Goal: Task Accomplishment & Management: Use online tool/utility

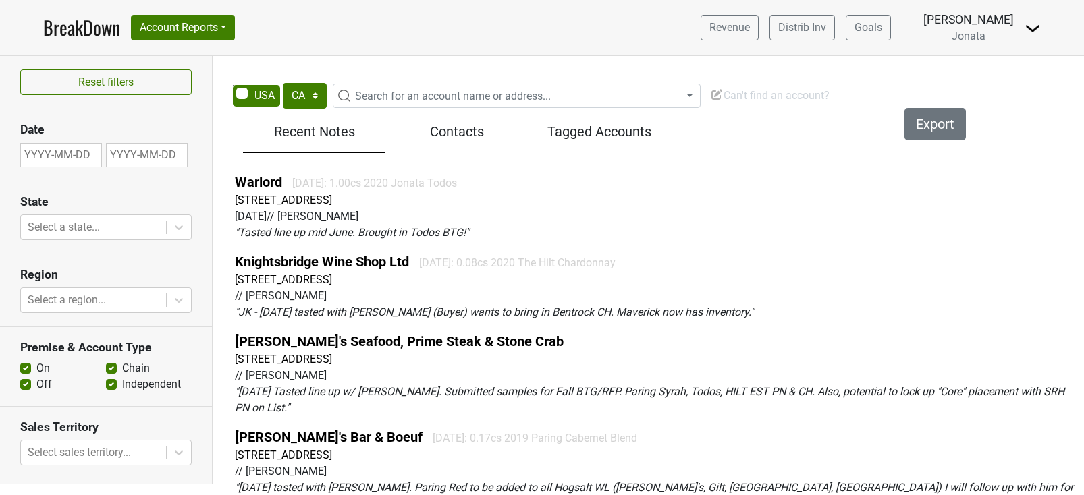
select select "CA"
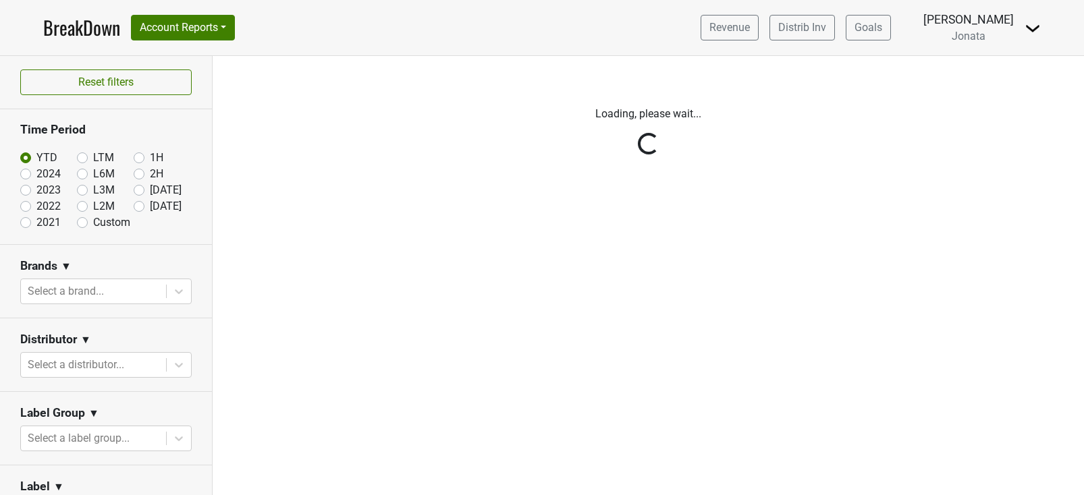
click at [1031, 28] on img at bounding box center [1032, 28] width 16 height 16
click at [988, 98] on link "Logout" at bounding box center [986, 98] width 107 height 22
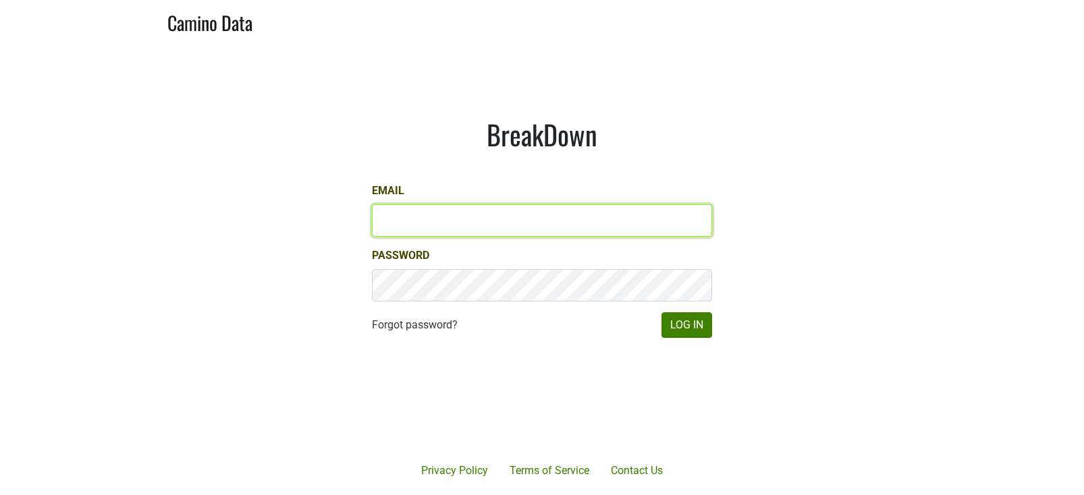
type input "brett@gracefamilyvineyards.com"
click at [471, 215] on input "brett@gracefamilyvineyards.com" at bounding box center [542, 220] width 340 height 32
type input "brett@gracefamilyvineyards.com"
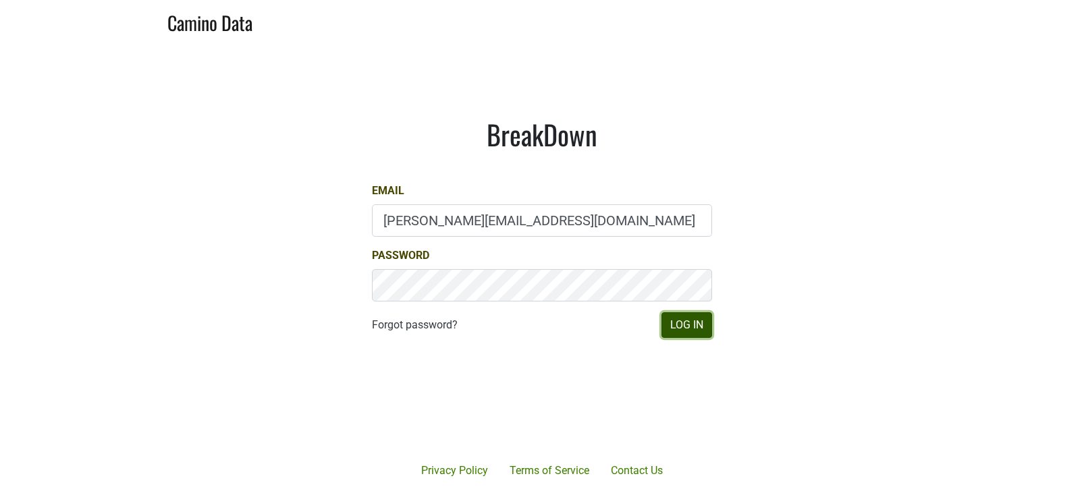
click at [687, 327] on button "Log In" at bounding box center [686, 325] width 51 height 26
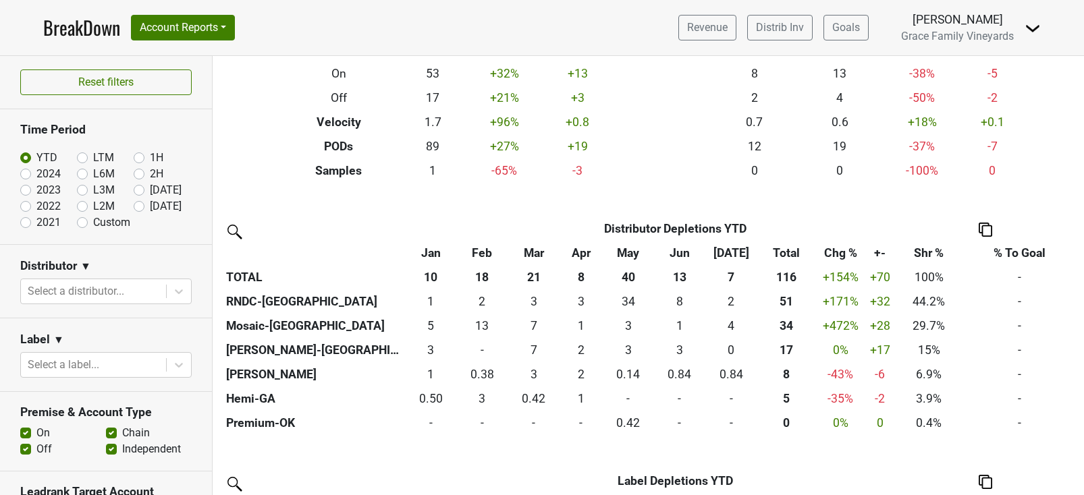
scroll to position [219, 0]
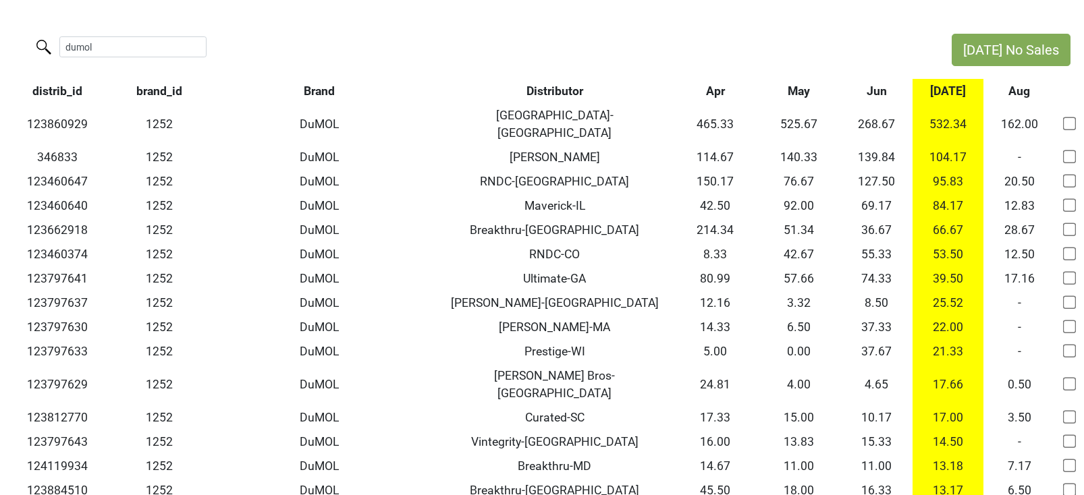
scroll to position [24, 0]
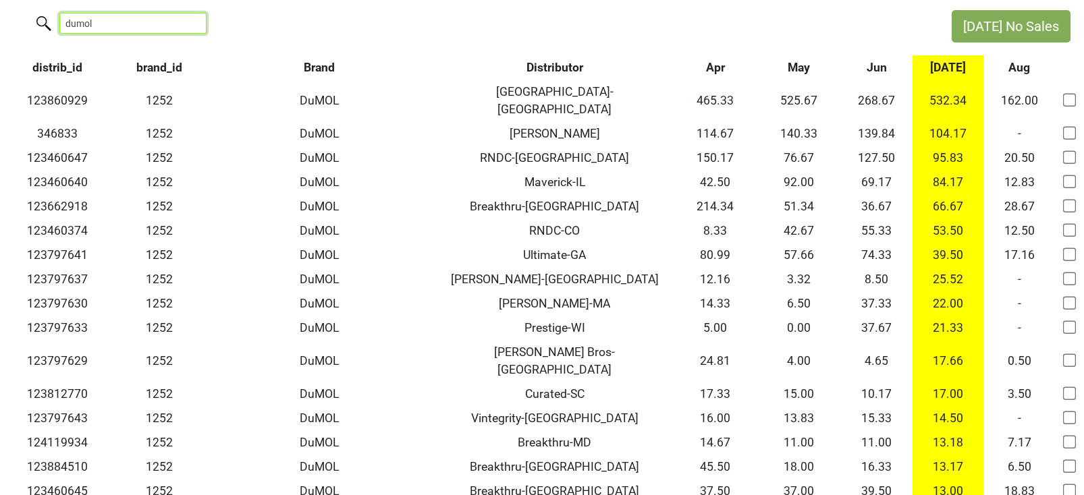
drag, startPoint x: 134, startPoint y: 24, endPoint x: 5, endPoint y: 20, distance: 129.0
click at [5, 20] on div "dumol" at bounding box center [469, 24] width 938 height 29
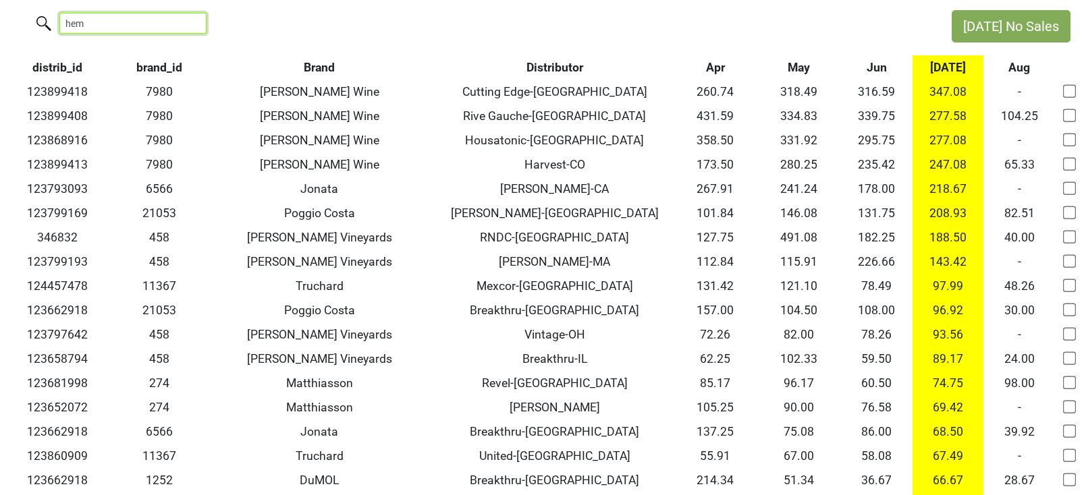
scroll to position [0, 0]
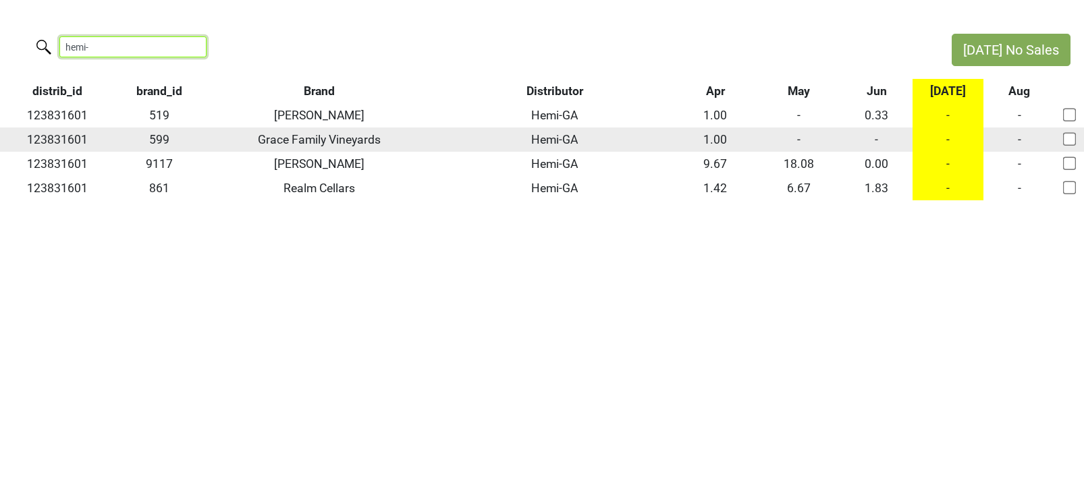
type input "hemi-"
click at [1065, 138] on input "checkbox" at bounding box center [1069, 138] width 13 height 13
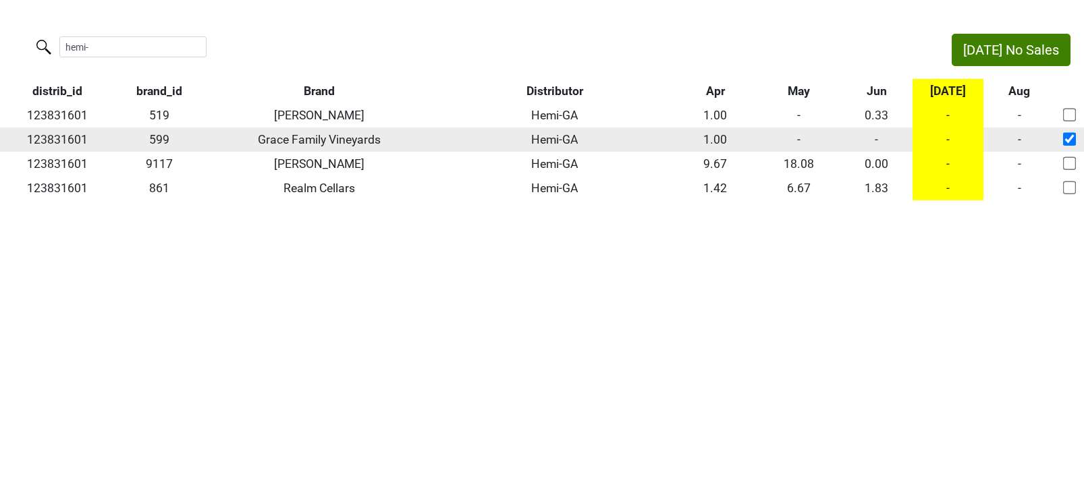
click at [1065, 140] on input "checkbox" at bounding box center [1069, 138] width 13 height 13
click at [875, 138] on td "-" at bounding box center [877, 140] width 72 height 24
click at [798, 143] on td "-" at bounding box center [799, 140] width 84 height 24
click at [804, 141] on td "-" at bounding box center [799, 140] width 84 height 24
click at [1067, 137] on input "checkbox" at bounding box center [1069, 138] width 13 height 13
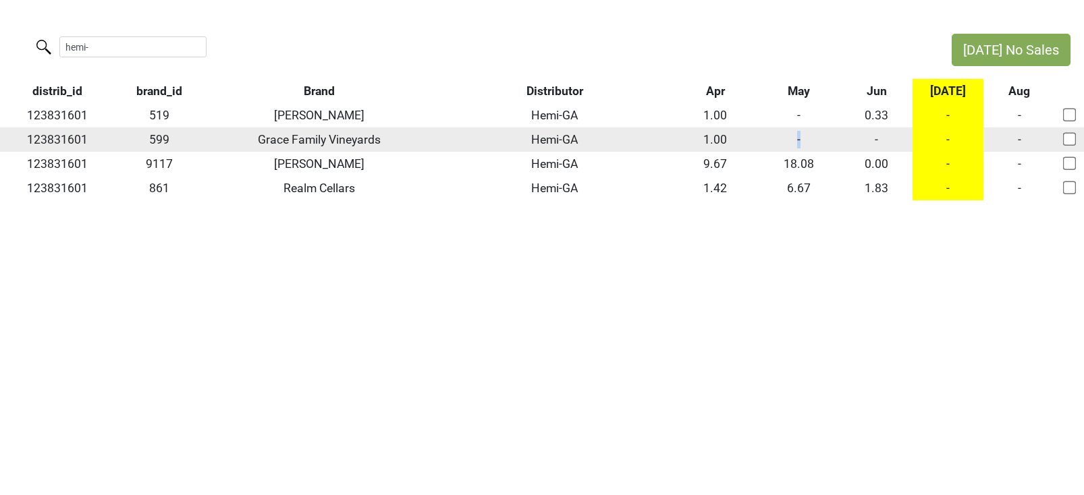
checkbox input "true"
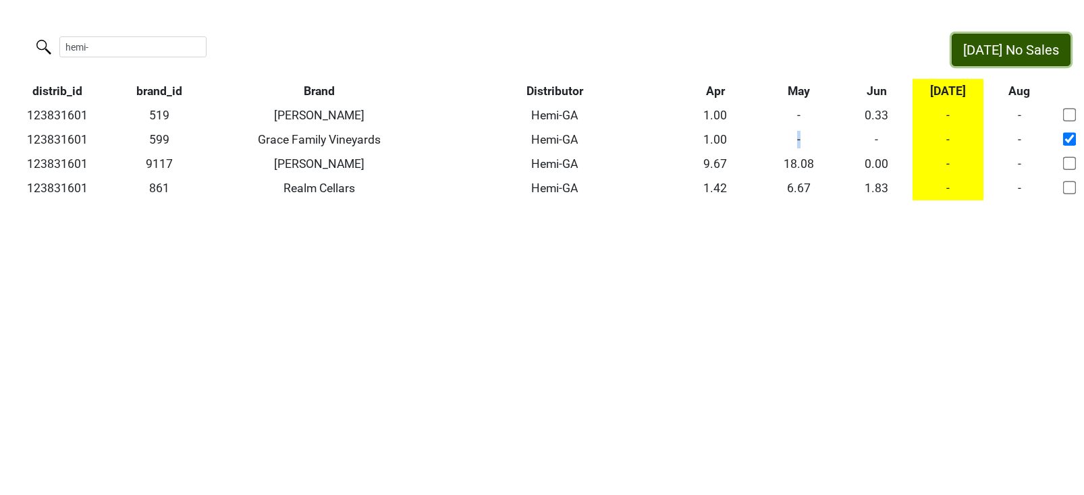
click at [1018, 50] on button "Jul No Sales" at bounding box center [1010, 50] width 119 height 32
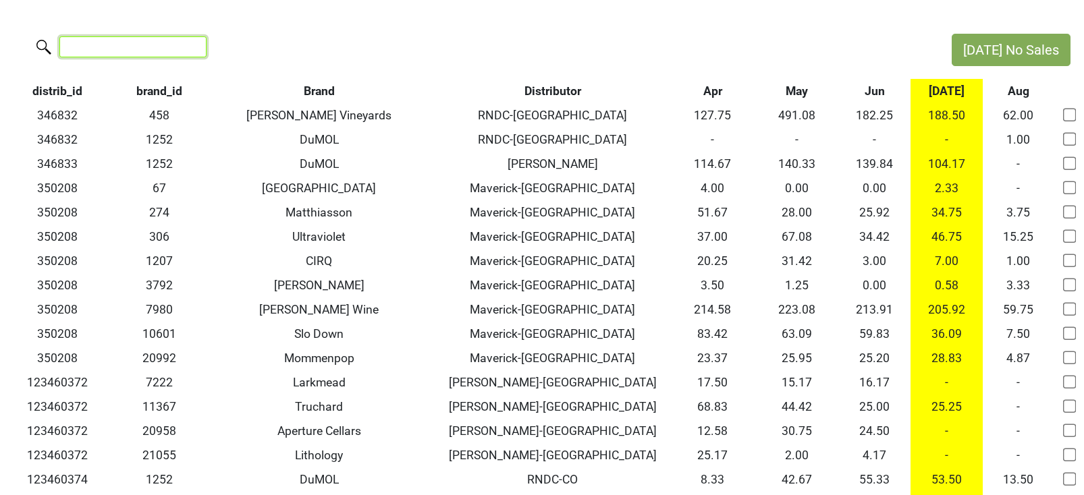
click at [117, 44] on input "search" at bounding box center [132, 46] width 147 height 21
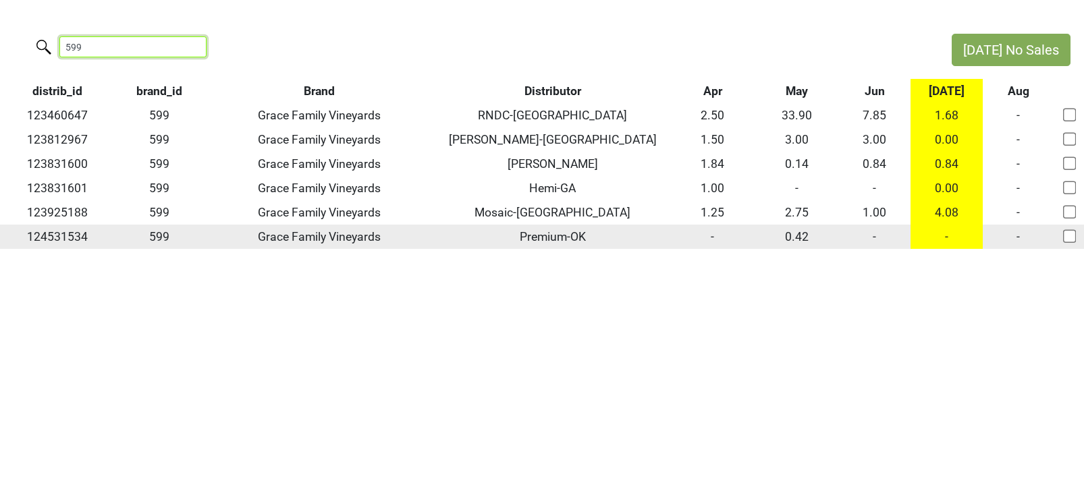
type input "599"
click at [53, 242] on td "124531534" at bounding box center [57, 237] width 115 height 24
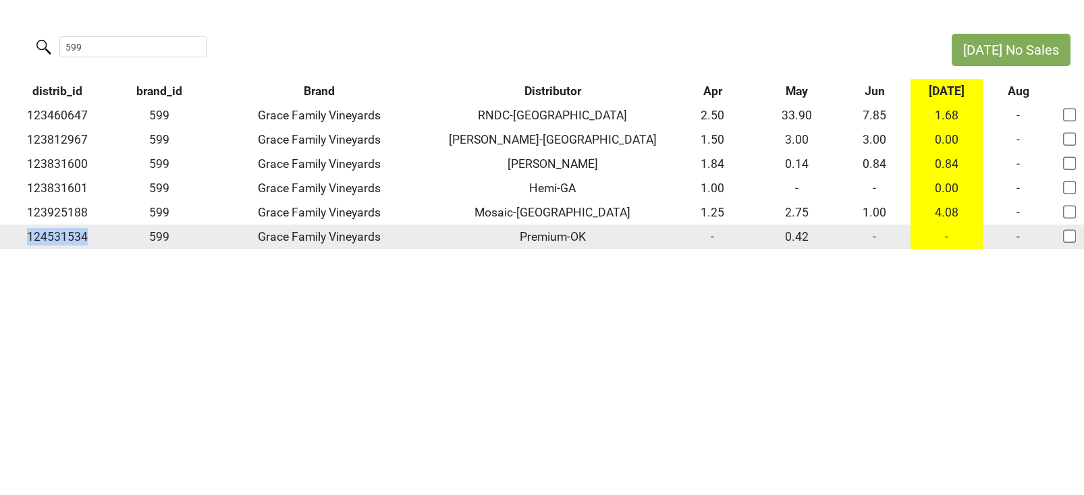
click at [53, 242] on td "124531534" at bounding box center [57, 237] width 115 height 24
copy td "124531534"
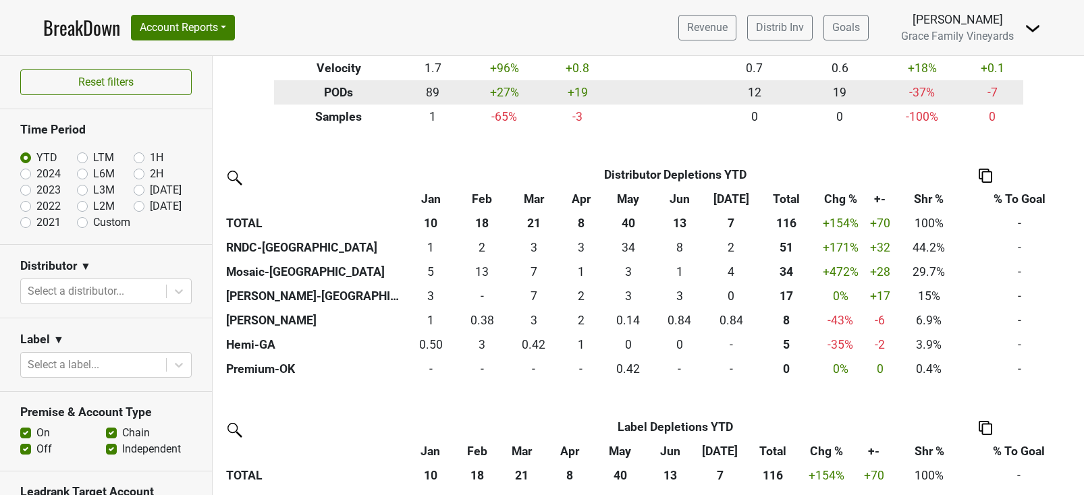
scroll to position [234, 0]
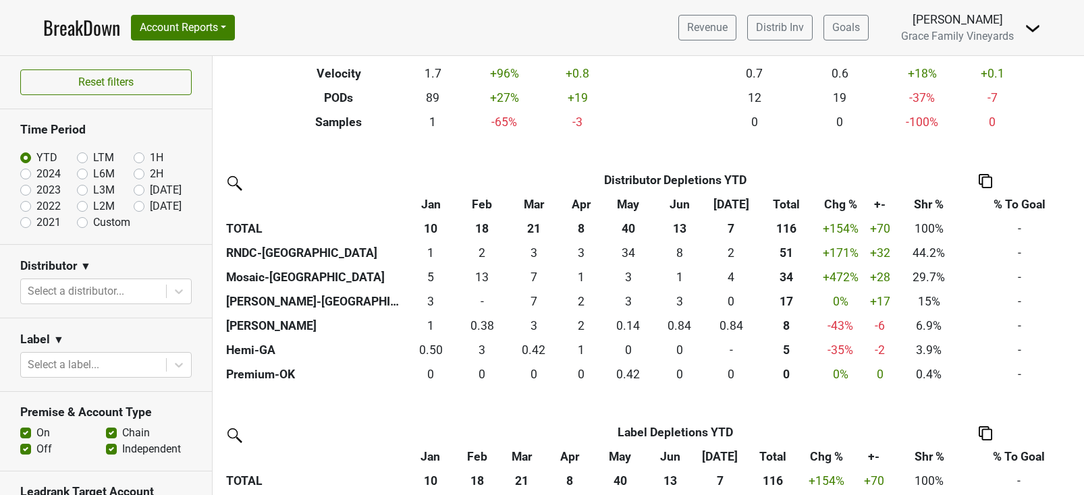
scroll to position [222, 0]
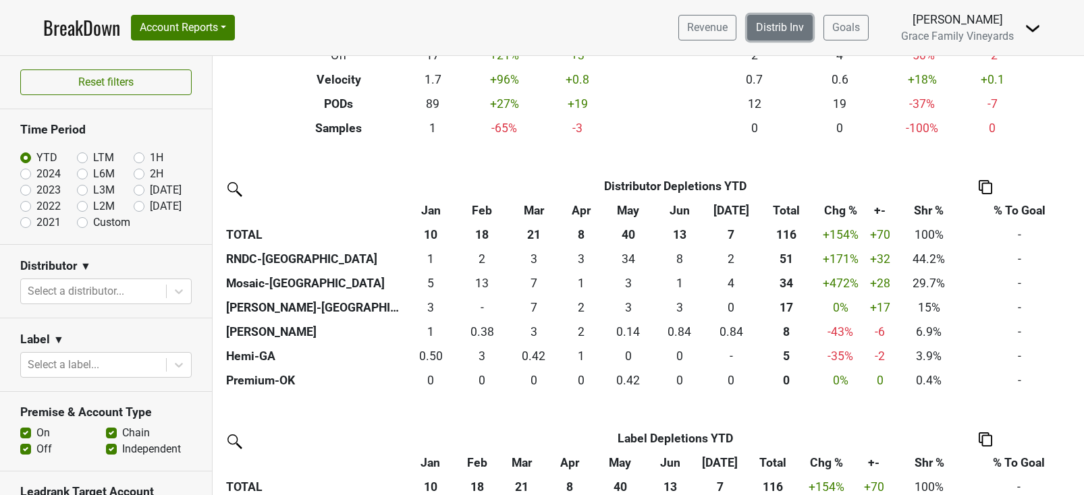
click at [789, 28] on link "Distrib Inv" at bounding box center [779, 28] width 65 height 26
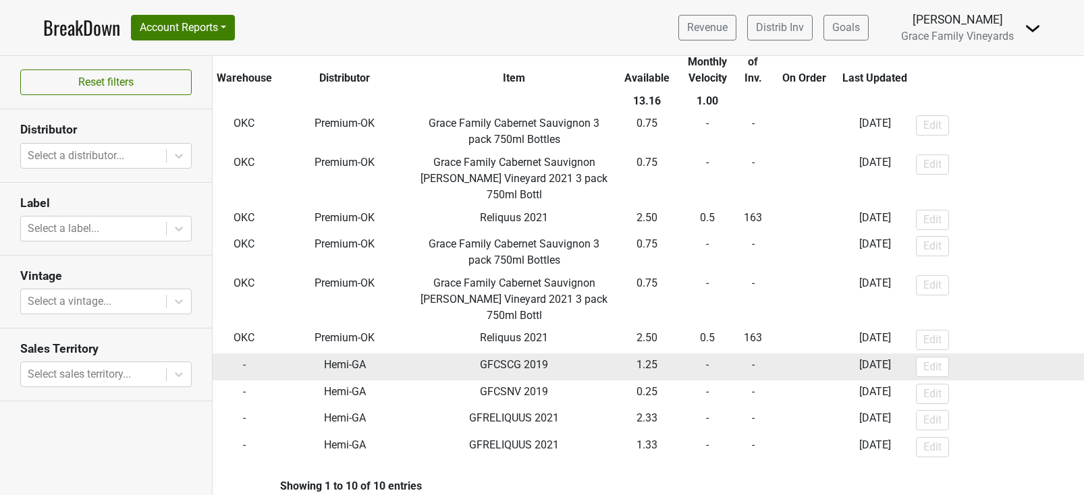
scroll to position [102, 0]
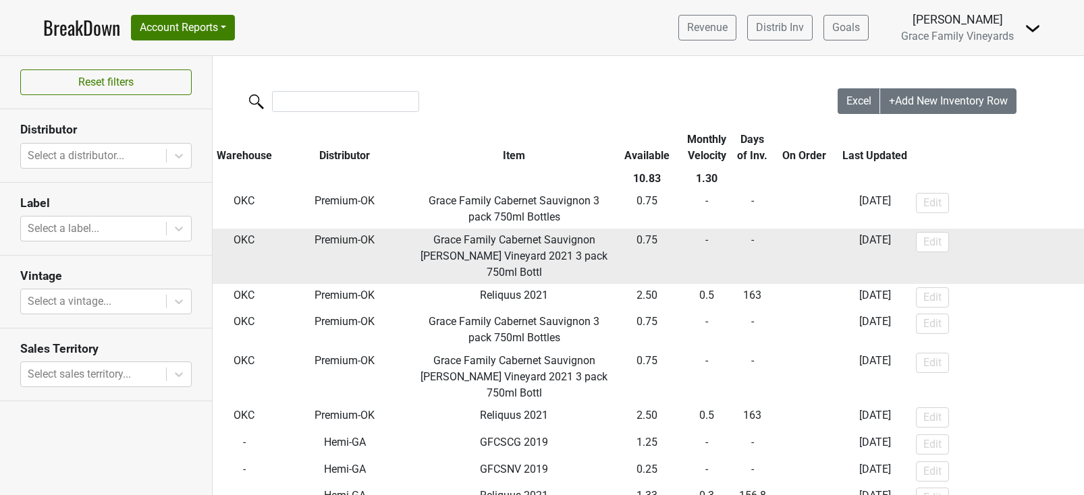
scroll to position [76, 0]
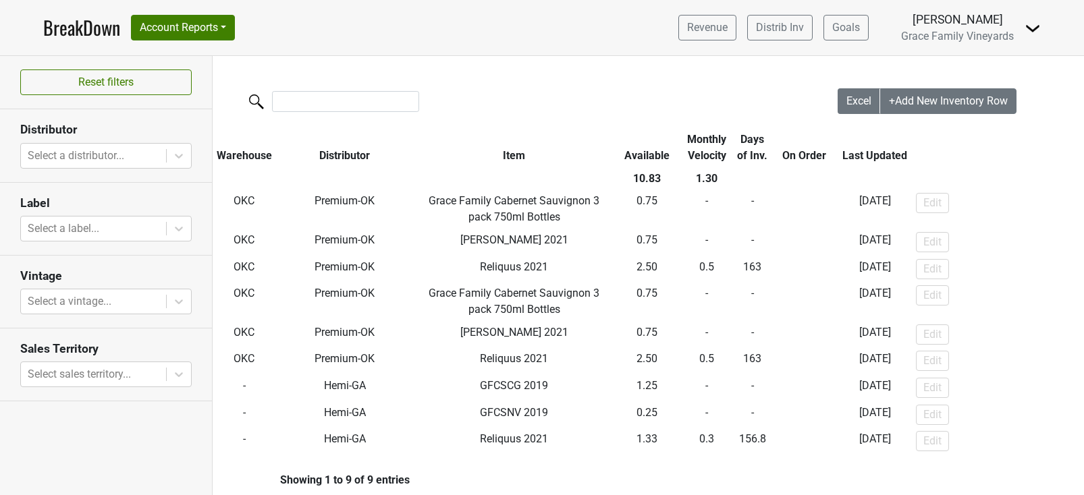
drag, startPoint x: 514, startPoint y: 153, endPoint x: 498, endPoint y: 82, distance: 73.3
click at [498, 82] on div "Excel +Add New Inventory Row Warehouse Distributor Item Available Monthly Veloc…" at bounding box center [648, 285] width 871 height 458
